Goal: Use online tool/utility: Utilize a website feature to perform a specific function

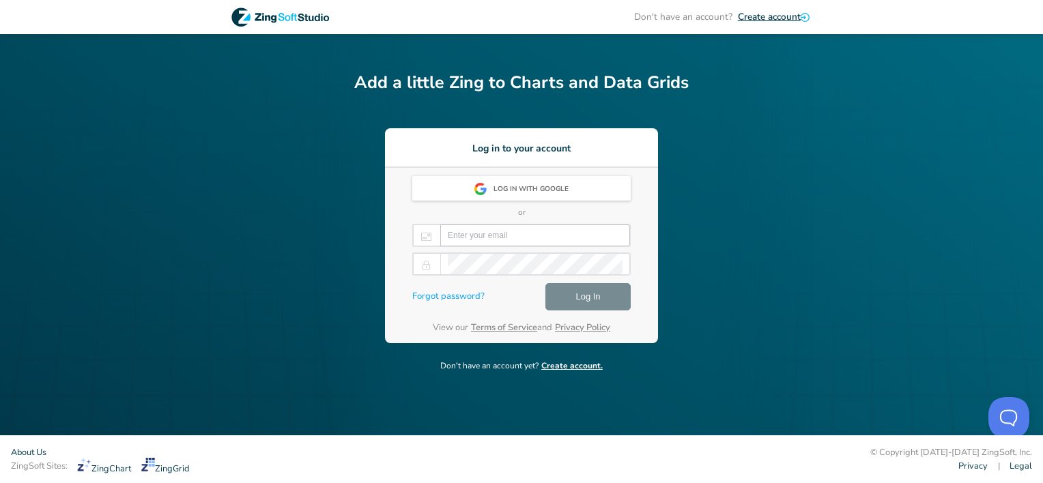
click at [498, 235] on input "email" at bounding box center [535, 235] width 175 height 20
type input "dan@rarecoins101.com"
click at [584, 299] on span "Log In" at bounding box center [587, 297] width 25 height 16
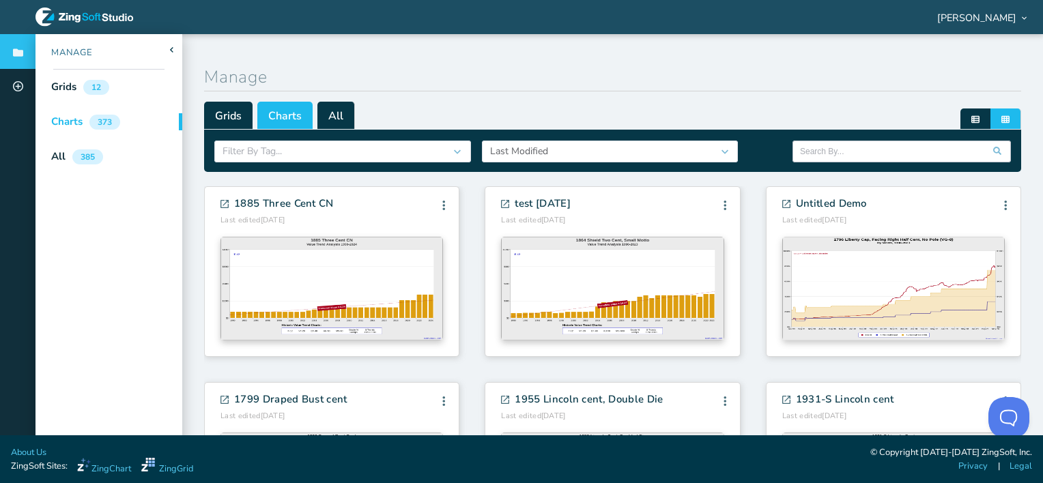
click at [827, 152] on input "text" at bounding box center [901, 151] width 203 height 20
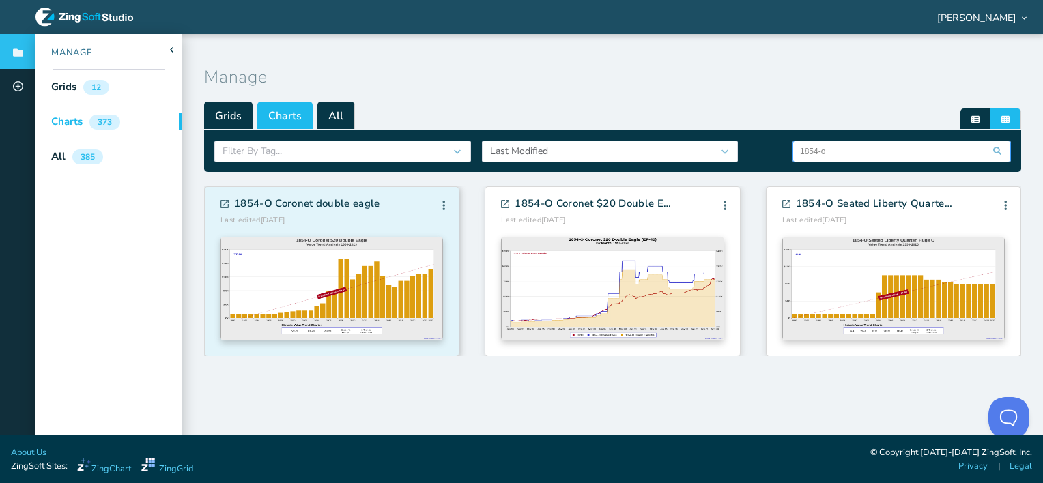
type input "1854-o"
click at [374, 289] on div "1854-O Coronet double eagle Last edited 9/14/2023 Edit Info Fork Delete" at bounding box center [612, 345] width 817 height 337
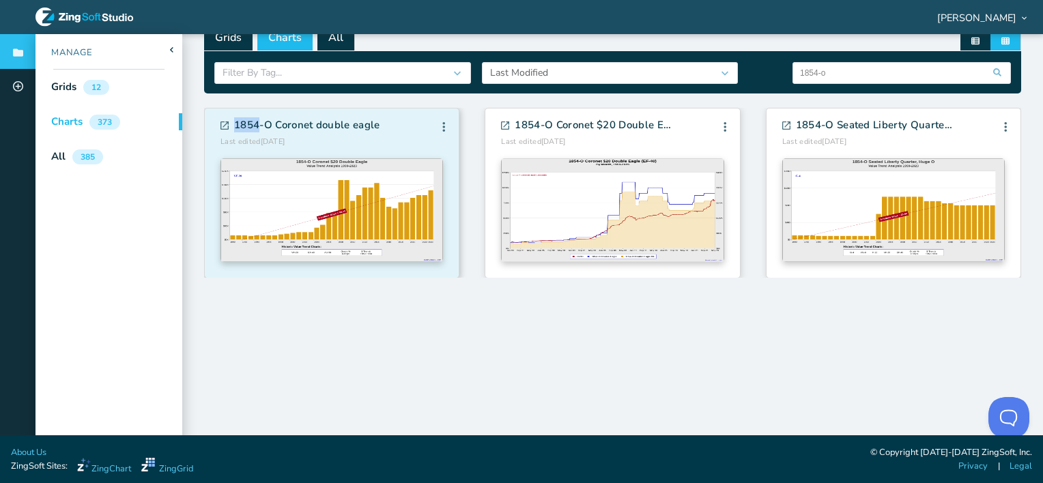
click at [374, 289] on div "1854-O Coronet double eagle Last edited 9/14/2023 Edit Info Fork Delete" at bounding box center [612, 267] width 817 height 337
drag, startPoint x: 374, startPoint y: 289, endPoint x: 352, endPoint y: 216, distance: 76.9
click at [352, 216] on img at bounding box center [331, 210] width 223 height 104
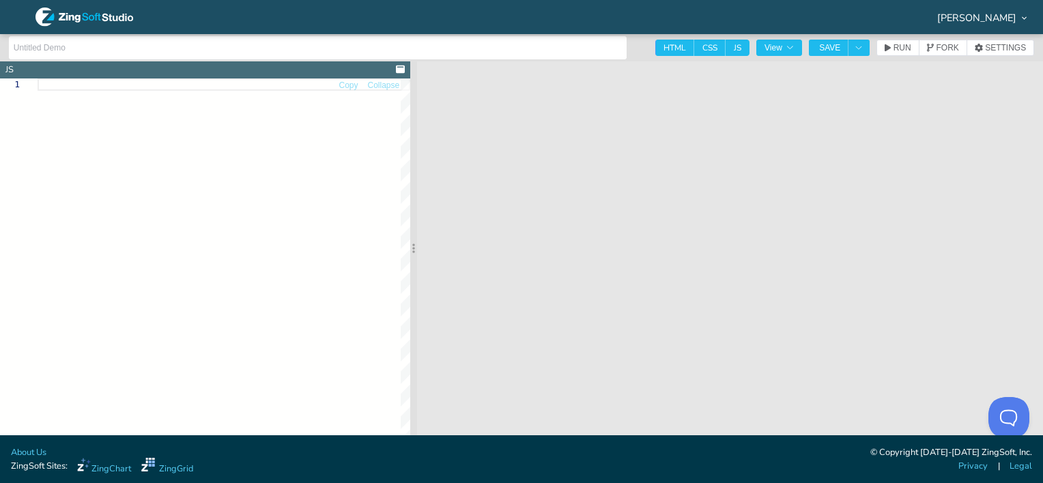
type input "1854-O Coronet double eagle"
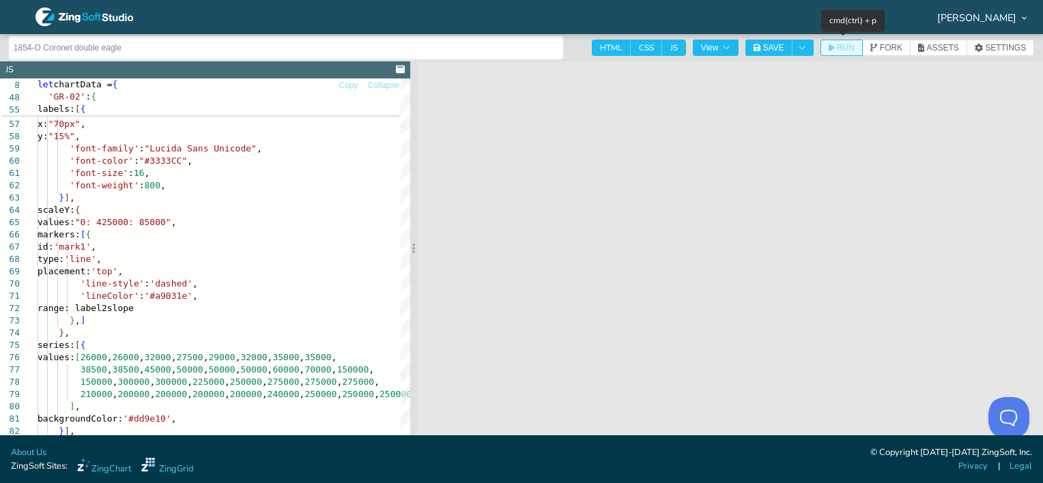
click at [842, 48] on span "RUN" at bounding box center [846, 48] width 18 height 8
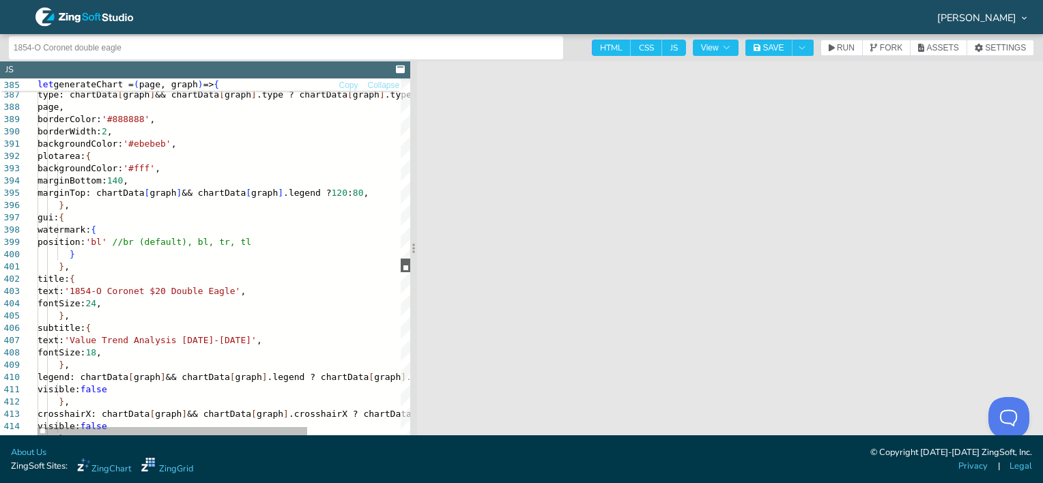
click at [408, 262] on div at bounding box center [406, 266] width 10 height 14
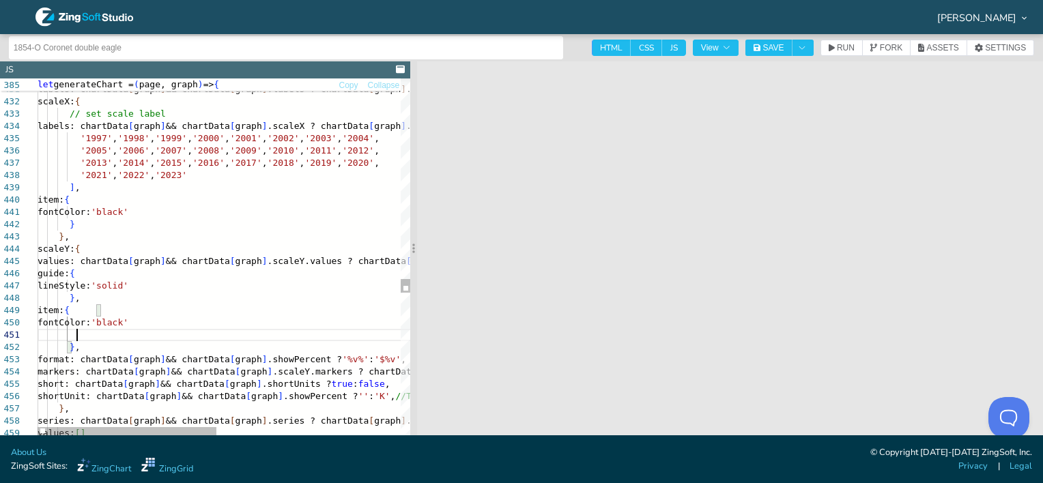
scroll to position [10, 38]
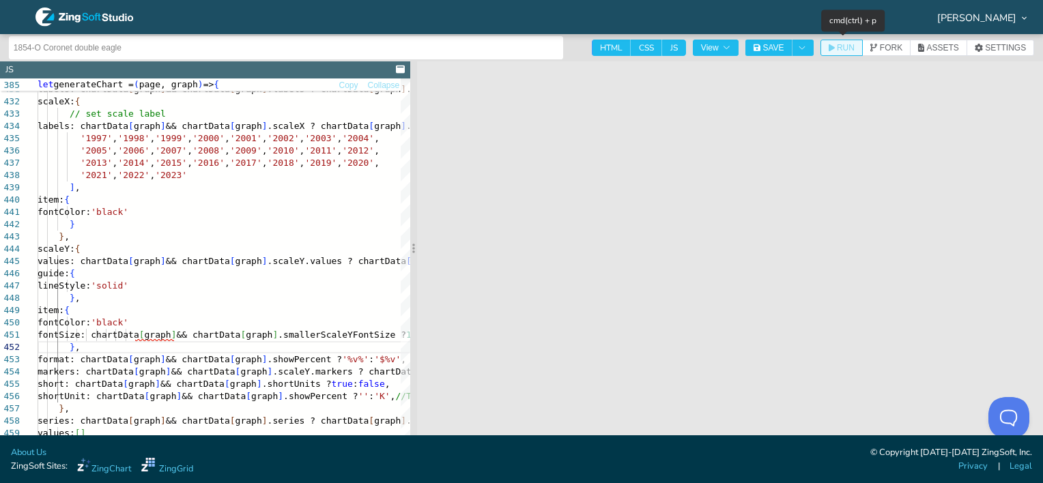
click at [840, 49] on span "RUN" at bounding box center [846, 48] width 18 height 8
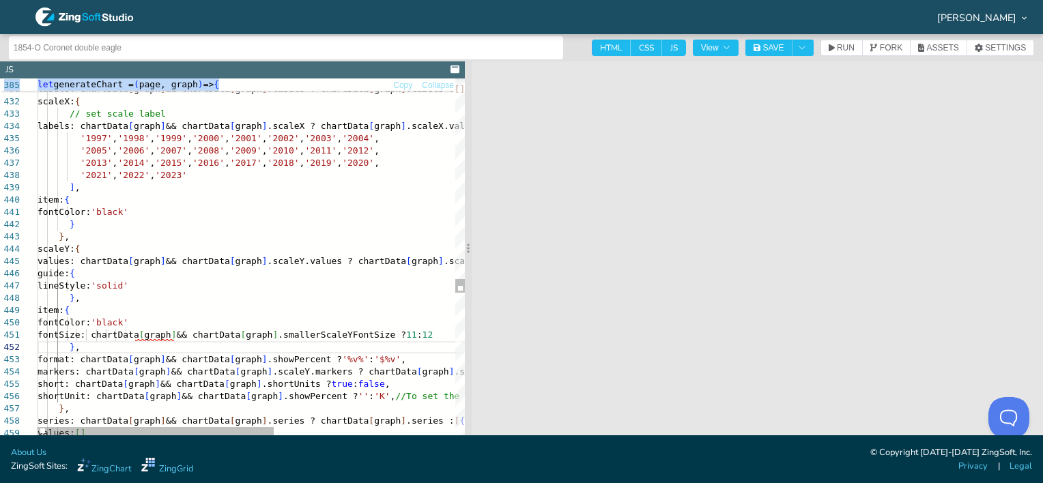
drag, startPoint x: 414, startPoint y: 197, endPoint x: 468, endPoint y: 177, distance: 57.2
click at [468, 177] on section at bounding box center [468, 248] width 7 height 374
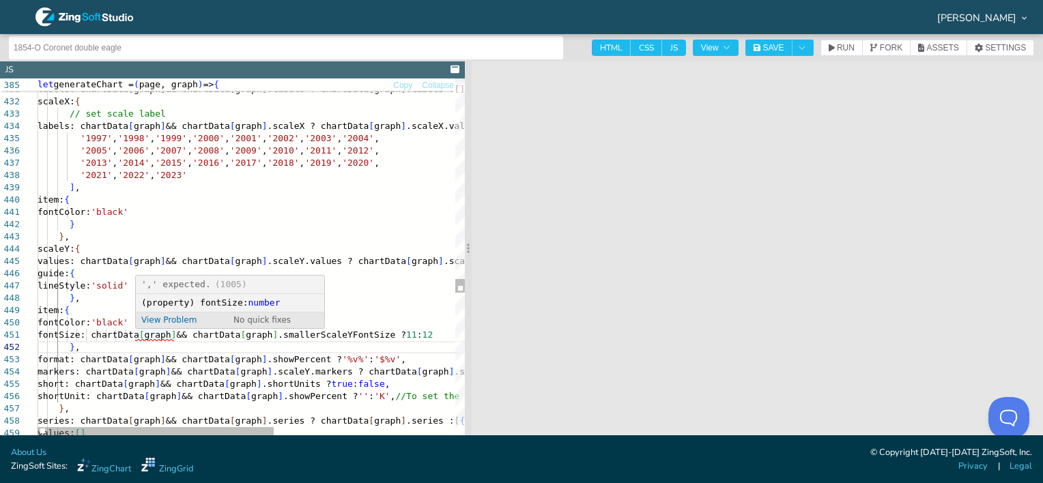
scroll to position [10, 0]
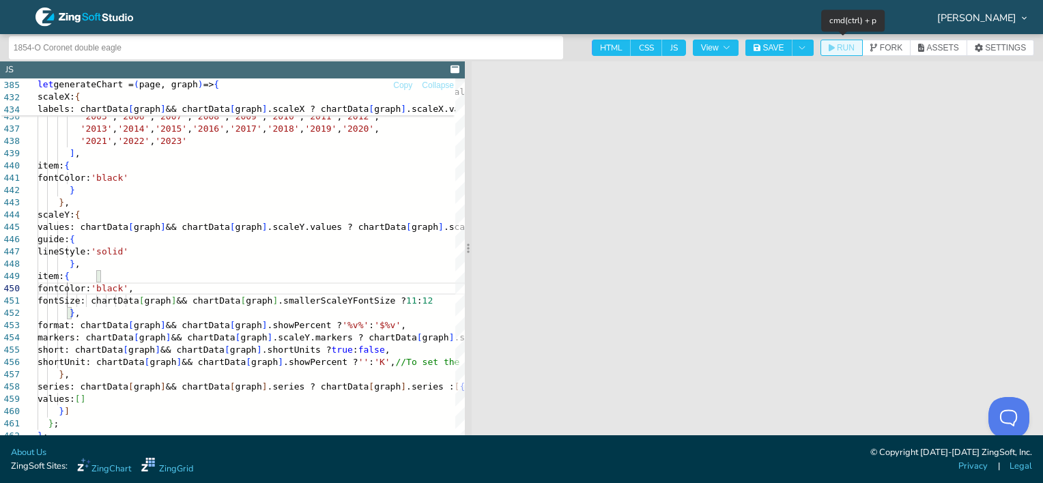
type textarea "fontColor: 'black' } }, scaleY: { values: chartData[graph] && chartData[graph].…"
click at [838, 46] on span "RUN" at bounding box center [846, 48] width 18 height 8
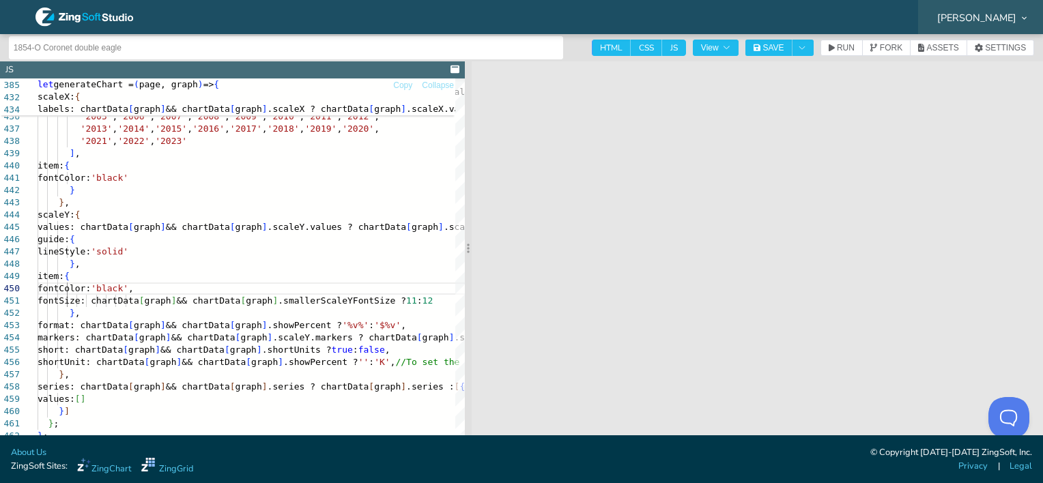
click at [994, 20] on span "[PERSON_NAME]" at bounding box center [976, 18] width 79 height 10
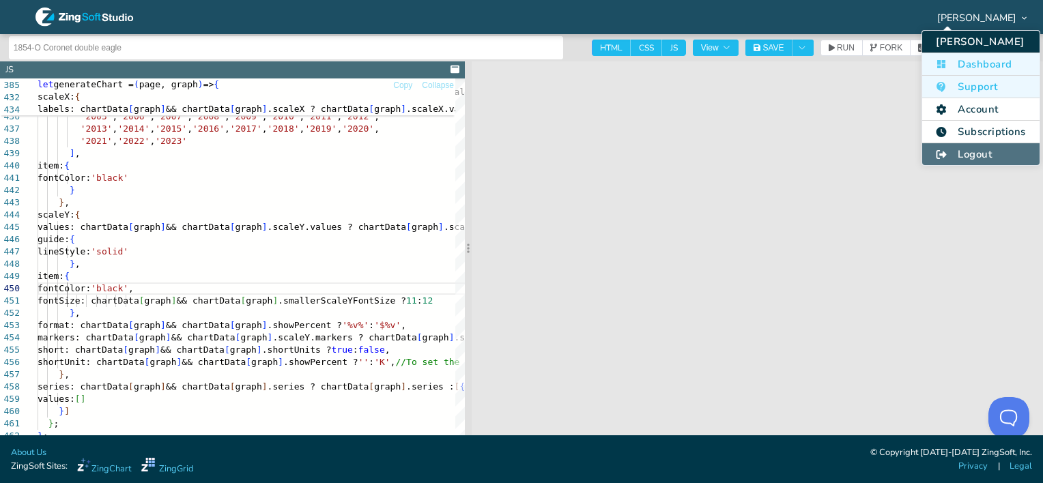
click at [986, 149] on li "Logout" at bounding box center [980, 154] width 117 height 22
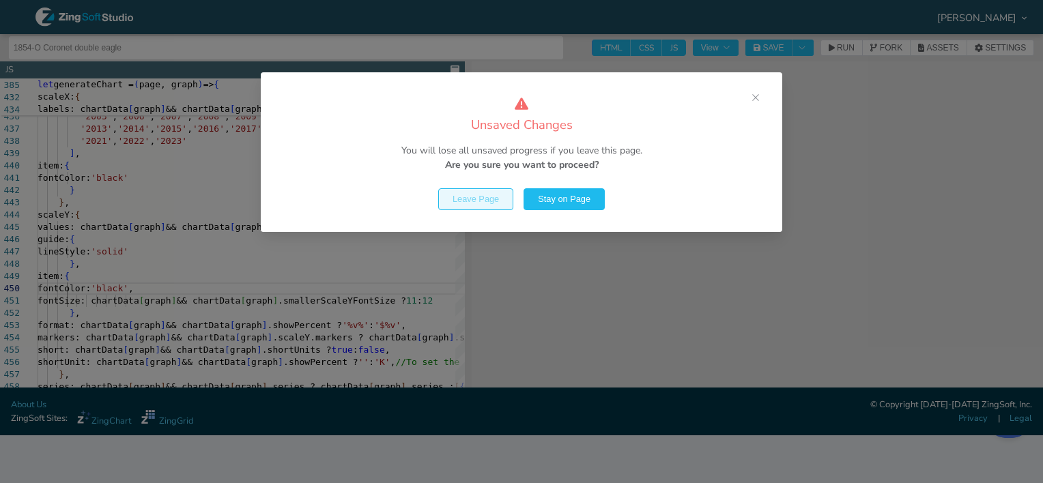
click at [474, 198] on span "Leave Page" at bounding box center [476, 199] width 46 height 9
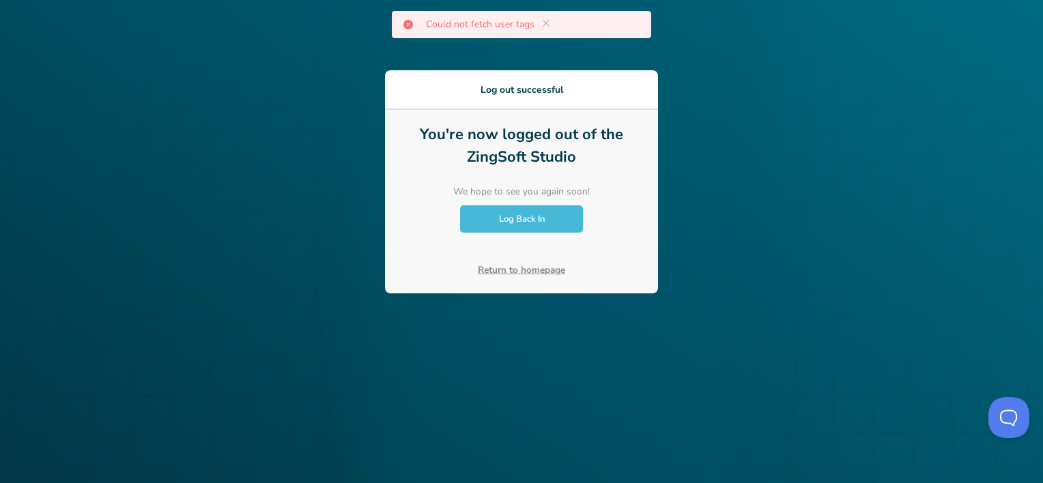
click at [521, 218] on span "Log Back In" at bounding box center [522, 219] width 46 height 12
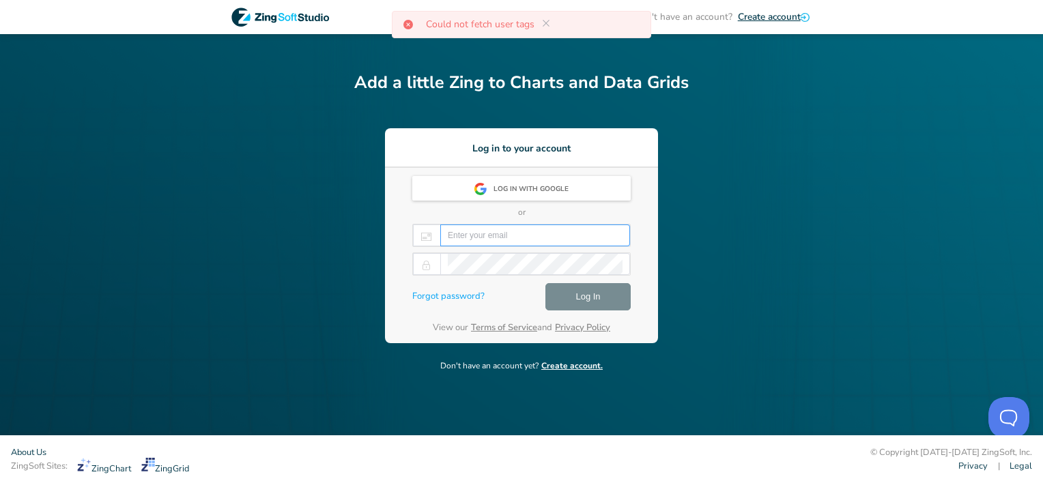
click at [506, 235] on input "email" at bounding box center [535, 235] width 175 height 20
type input "dan@rarecoins101.com"
click at [582, 295] on span "Log In" at bounding box center [587, 297] width 25 height 16
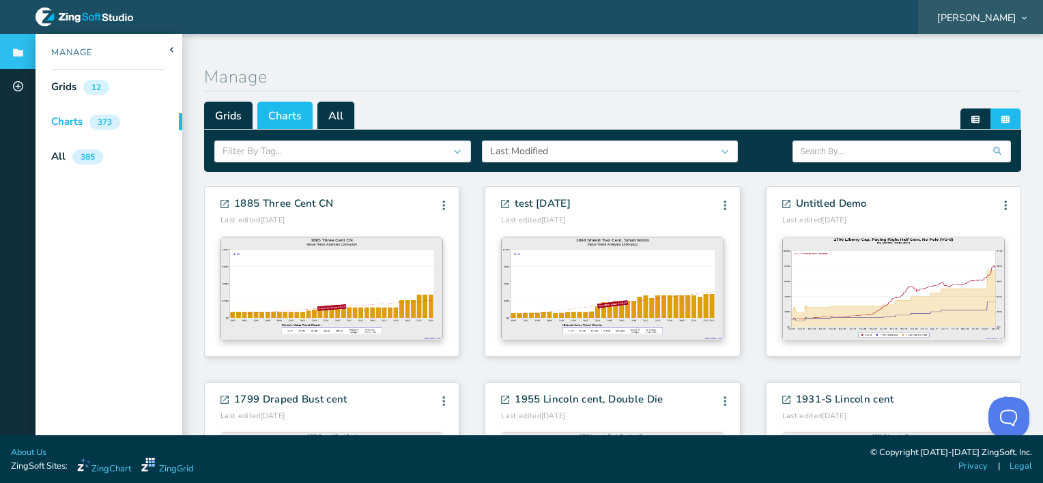
click at [1002, 16] on span "[PERSON_NAME]" at bounding box center [976, 18] width 79 height 10
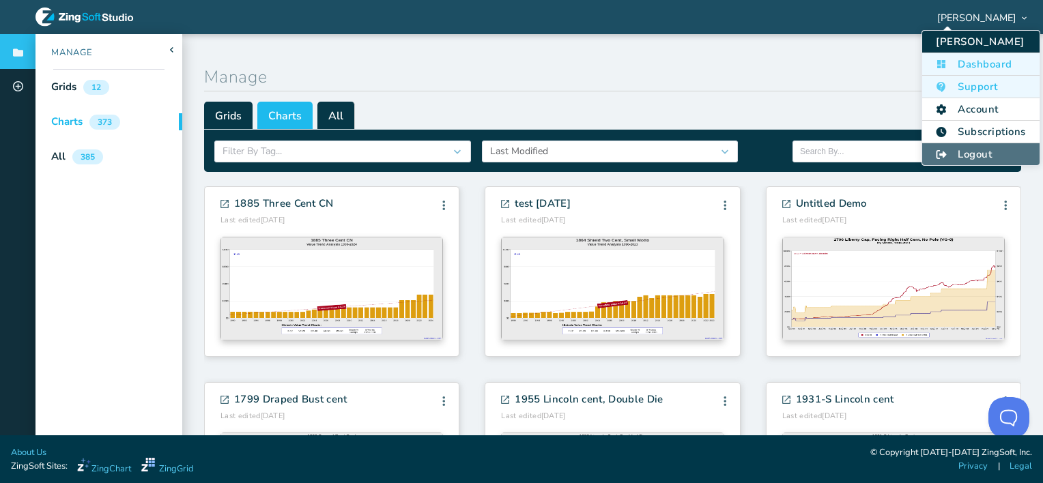
click at [981, 153] on li "Logout" at bounding box center [980, 154] width 117 height 22
